Goal: Register for event/course

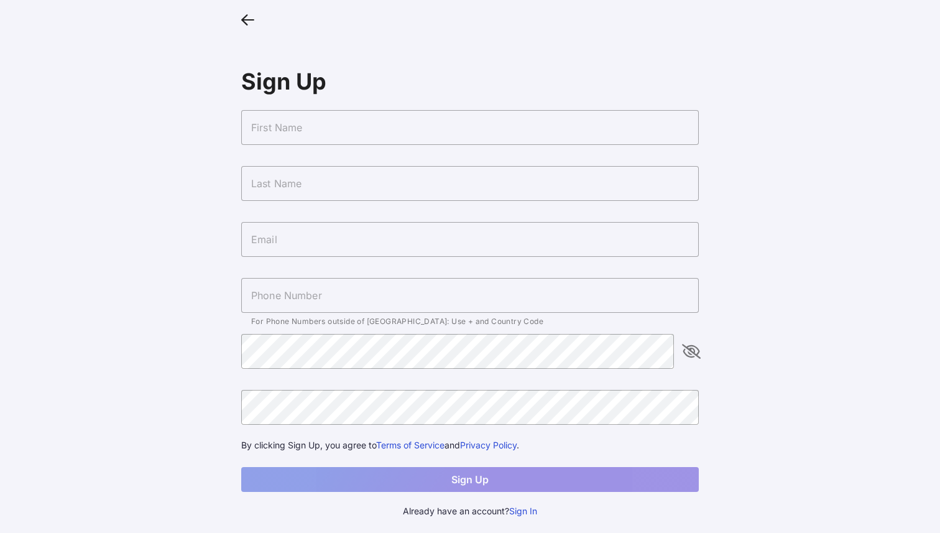
click at [351, 114] on input "text" at bounding box center [470, 127] width 458 height 35
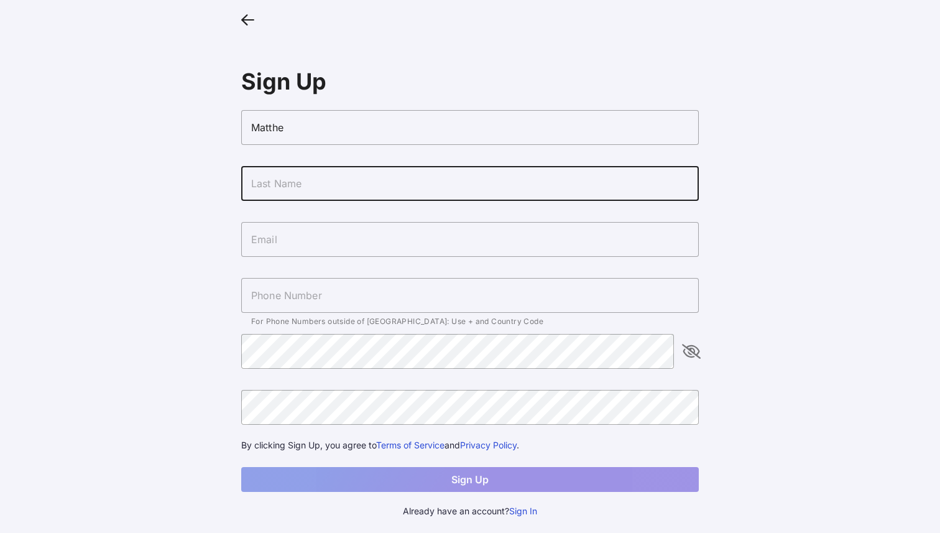
click at [351, 125] on input "Matthe" at bounding box center [470, 127] width 458 height 35
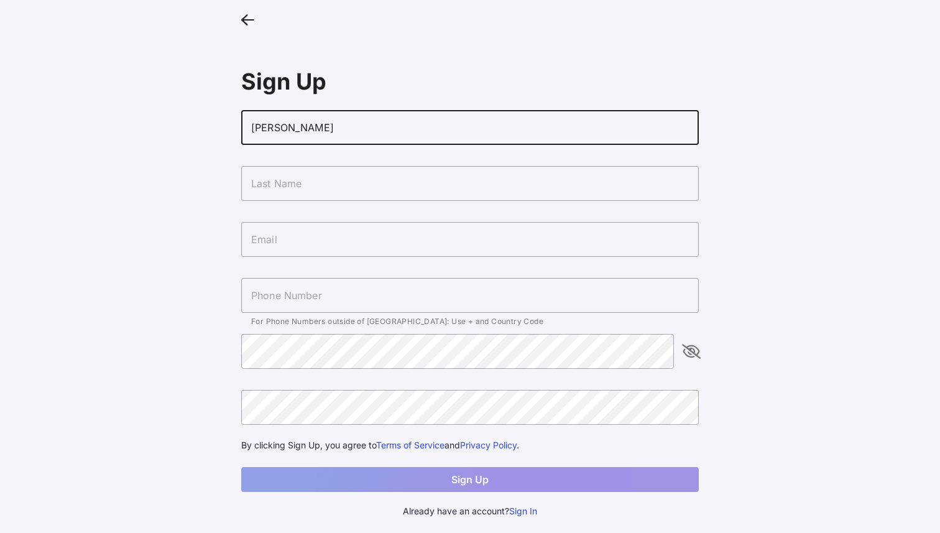
type input "[PERSON_NAME]"
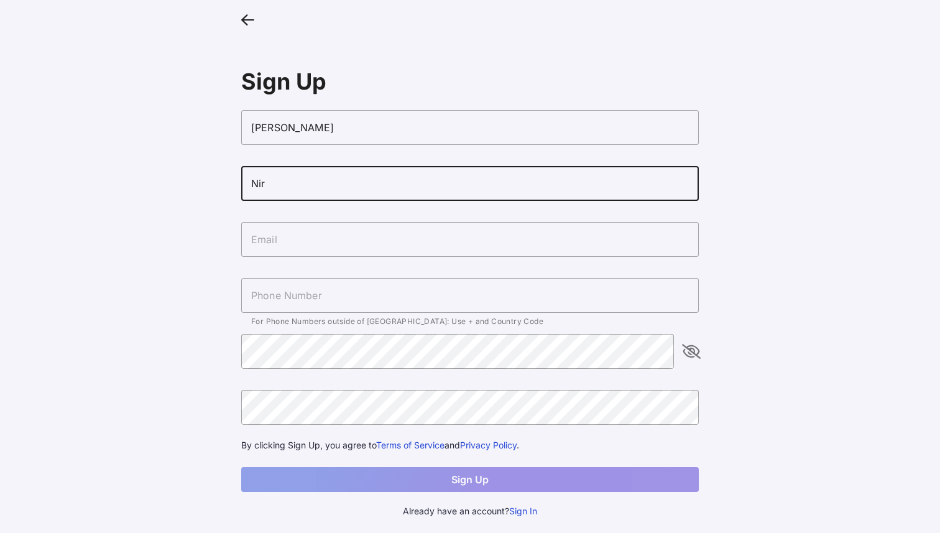
type input "Nir"
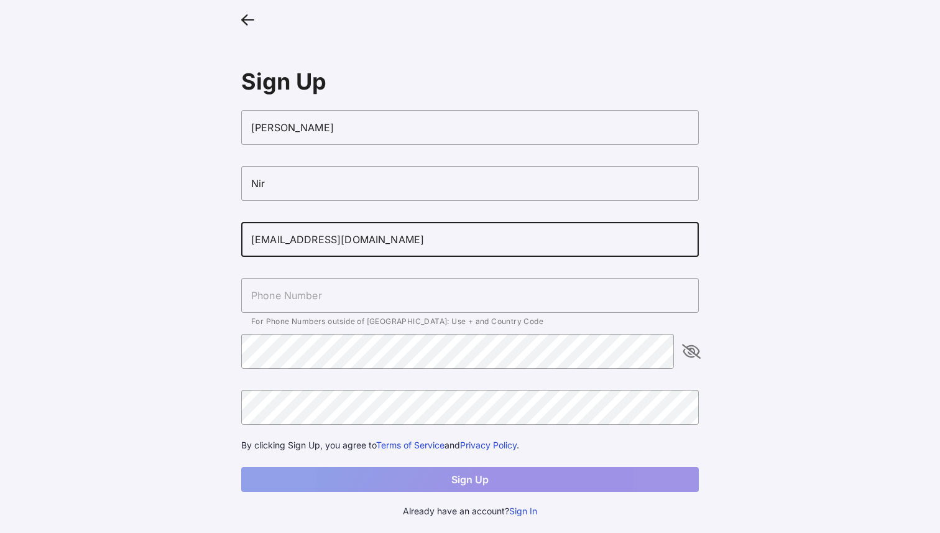
type input "[EMAIL_ADDRESS][DOMAIN_NAME]"
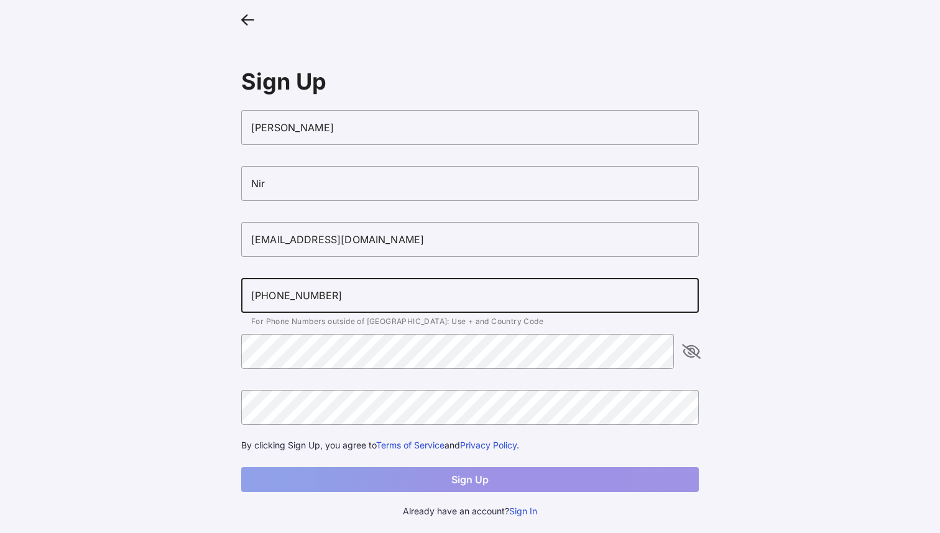
type input "[PHONE_NUMBER]"
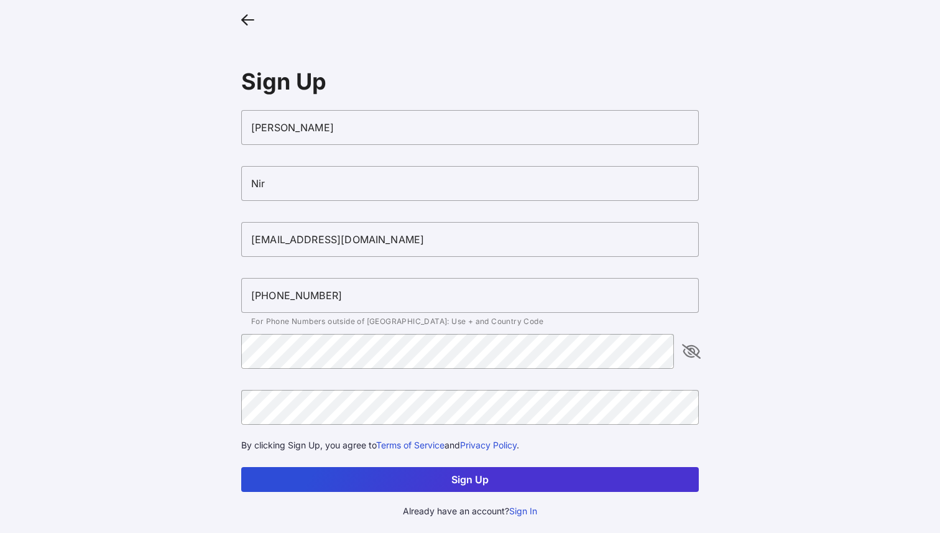
click at [696, 353] on icon "appended action" at bounding box center [691, 351] width 15 height 15
click at [509, 481] on button "Sign Up" at bounding box center [470, 479] width 458 height 25
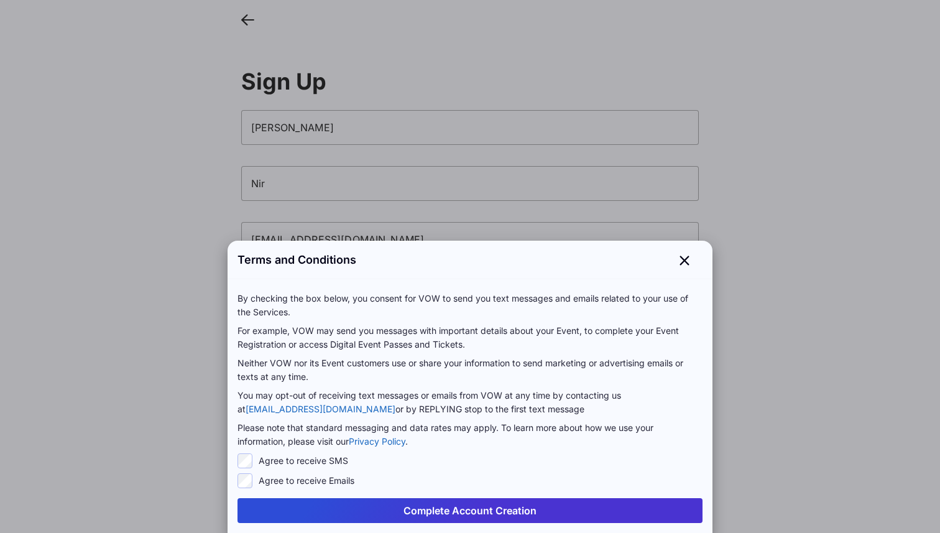
click at [372, 512] on button "Complete Account Creation" at bounding box center [469, 510] width 465 height 25
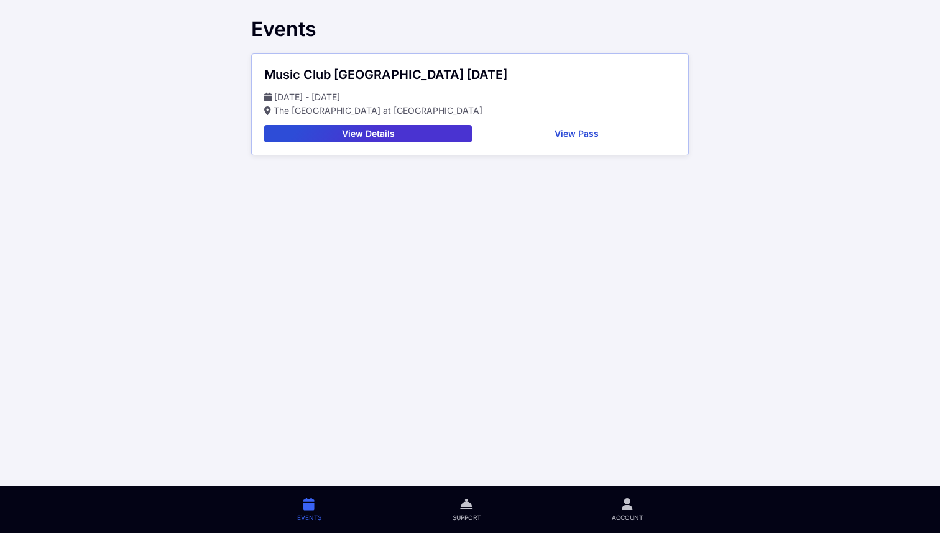
click at [408, 137] on button "View Details" at bounding box center [368, 133] width 208 height 17
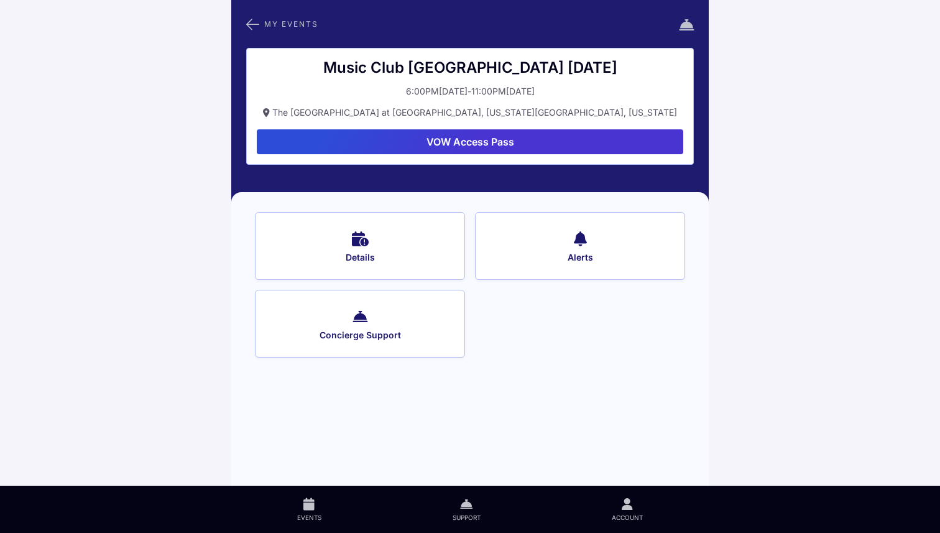
click at [459, 145] on button "VOW Access Pass" at bounding box center [470, 141] width 426 height 25
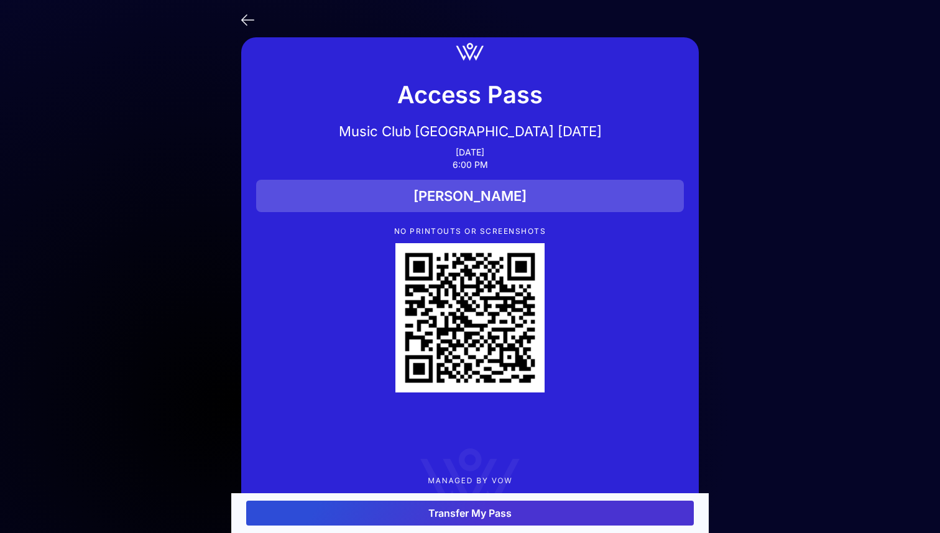
click at [244, 17] on icon at bounding box center [247, 19] width 13 height 18
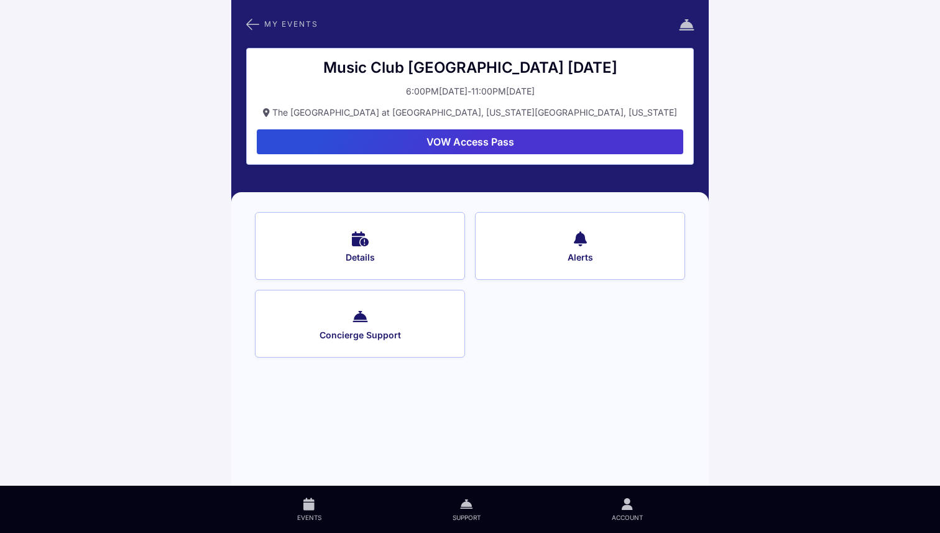
click at [251, 22] on icon at bounding box center [252, 24] width 13 height 16
